Goal: Task Accomplishment & Management: Manage account settings

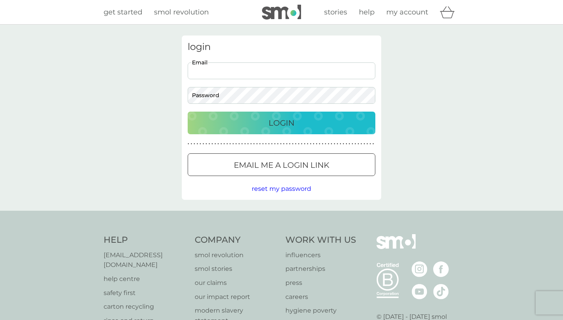
click at [306, 74] on input "Email" at bounding box center [282, 71] width 188 height 17
click at [297, 164] on p "Email me a login link" at bounding box center [281, 165] width 95 height 13
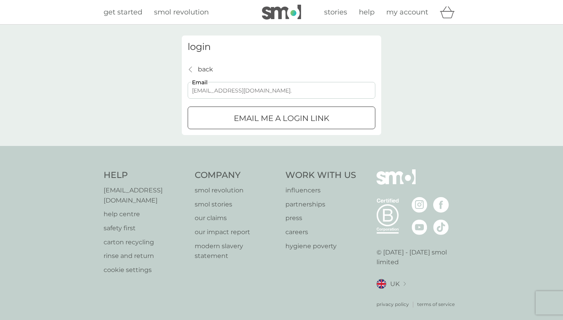
type input "rose_brenton@hotmail.co.u"
click at [281, 118] on button "Email me a login link" at bounding box center [282, 118] width 188 height 23
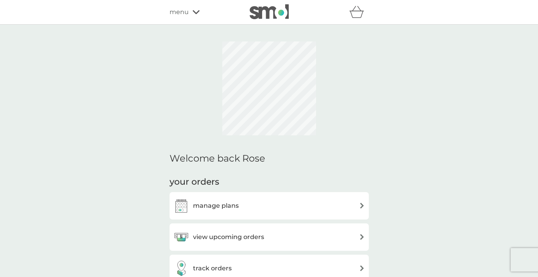
click at [240, 232] on h3 "view upcoming orders" at bounding box center [228, 237] width 71 height 10
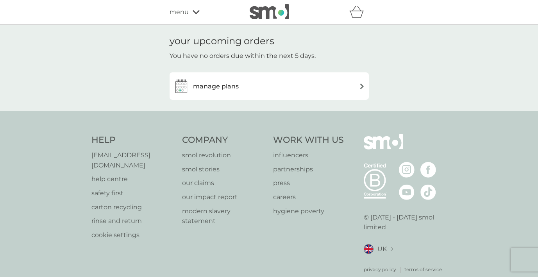
click at [248, 88] on div "manage plans" at bounding box center [269, 86] width 191 height 16
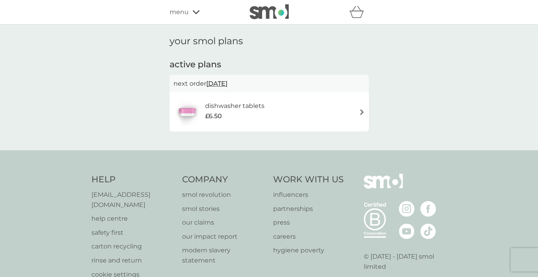
click at [364, 111] on img at bounding box center [362, 112] width 6 height 6
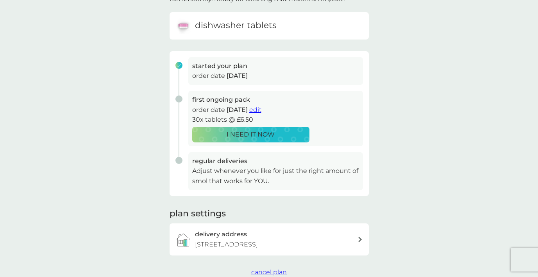
scroll to position [51, 0]
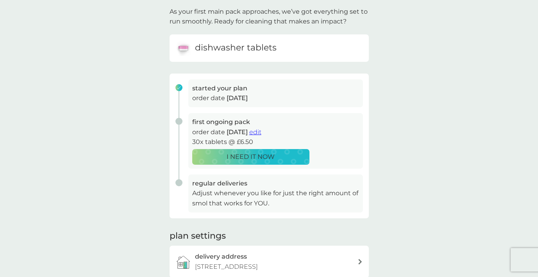
click at [261, 131] on span "edit" at bounding box center [255, 131] width 12 height 7
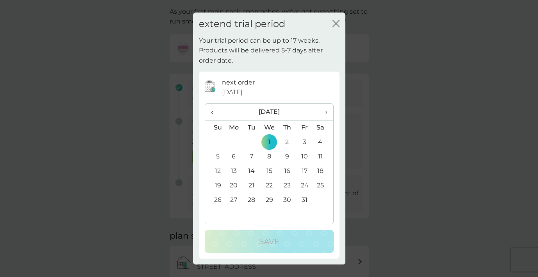
click at [335, 21] on icon "close" at bounding box center [336, 23] width 7 height 7
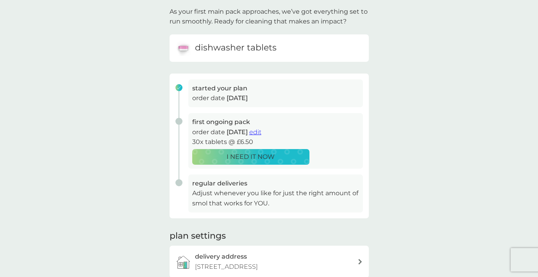
click at [406, 114] on div "your smol plans As your first main pack approaches, we’ve got everything set to…" at bounding box center [269, 142] width 538 height 336
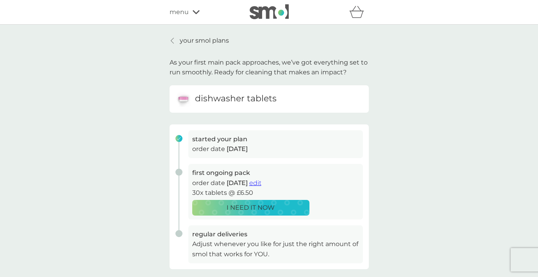
scroll to position [0, 0]
click at [197, 39] on p "your smol plans" at bounding box center [204, 41] width 49 height 10
